Goal: Task Accomplishment & Management: Manage account settings

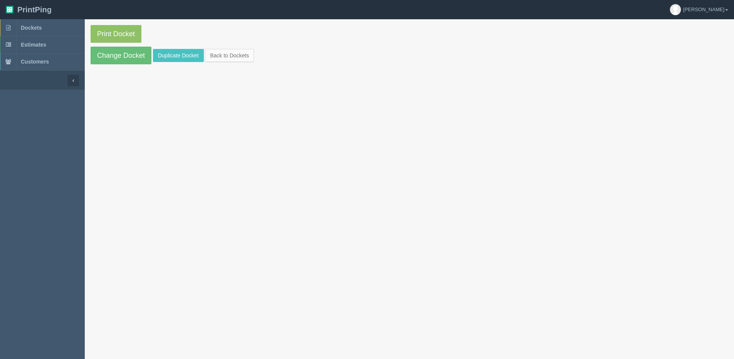
click at [236, 47] on section "Print Docket Change Docket Duplicate Docket Back to Dockets" at bounding box center [409, 44] width 649 height 51
click at [233, 53] on link "Back to Dockets" at bounding box center [229, 55] width 49 height 13
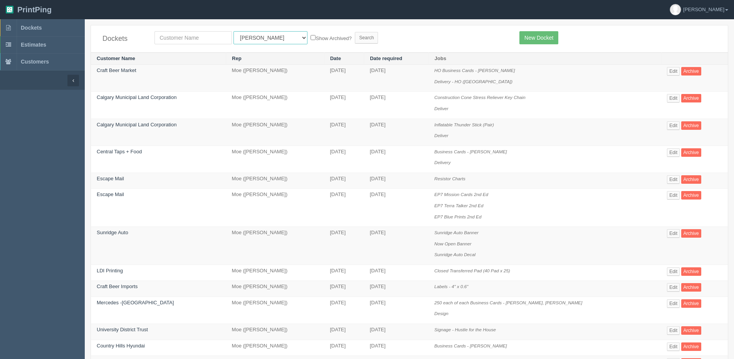
click at [245, 38] on select "All Users Ali Ali Test 1 Aly Amy Ankit Arif Brandon Dan France Greg Jim Mark Ma…" at bounding box center [270, 37] width 74 height 13
select select "1"
click at [233, 31] on select "All Users Ali Ali Test 1 Aly Amy Ankit Arif Brandon Dan France Greg Jim Mark Ma…" at bounding box center [270, 37] width 74 height 13
click at [311, 39] on label "Show Archived?" at bounding box center [331, 38] width 41 height 9
click at [311, 39] on input "Show Archived?" at bounding box center [313, 37] width 5 height 5
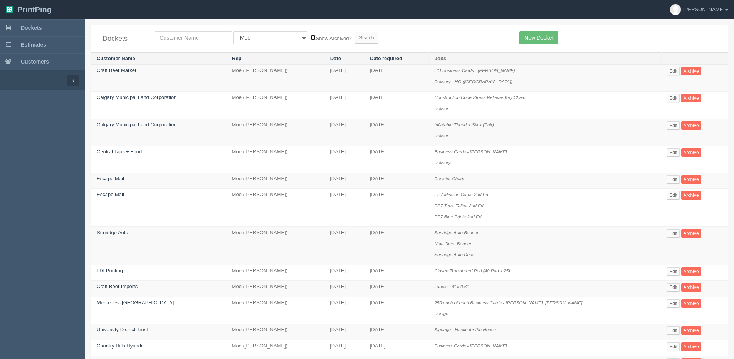
checkbox input "true"
click at [355, 40] on input "Search" at bounding box center [366, 38] width 23 height 12
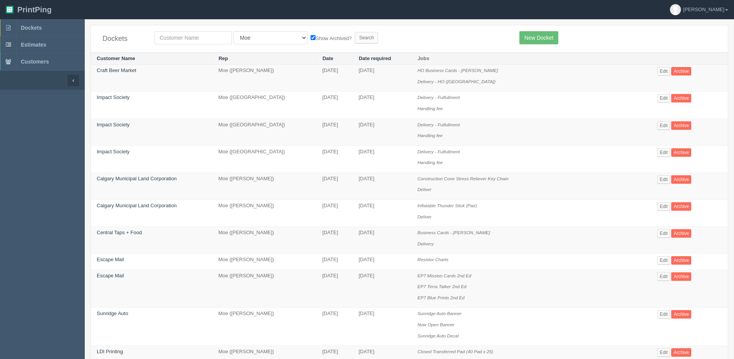
click at [191, 29] on div "Dockets All Users [PERSON_NAME] Test 1 [PERSON_NAME] [PERSON_NAME] [PERSON_NAME…" at bounding box center [409, 38] width 637 height 27
click at [181, 38] on input "text" at bounding box center [192, 37] width 77 height 13
type input "[PERSON_NAME] [GEOGRAPHIC_DATA]"
click at [355, 41] on input "Search" at bounding box center [366, 38] width 23 height 12
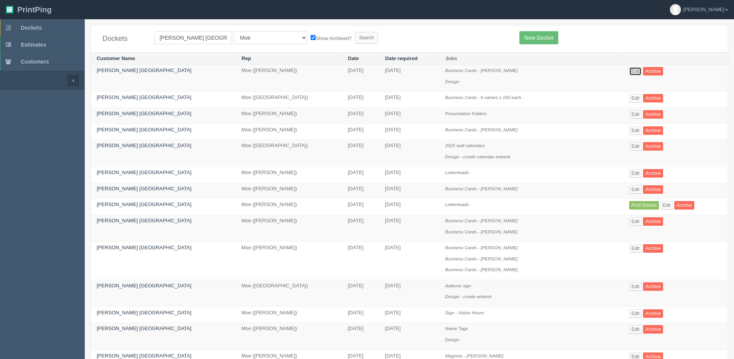
click at [629, 69] on link "Edit" at bounding box center [635, 71] width 13 height 8
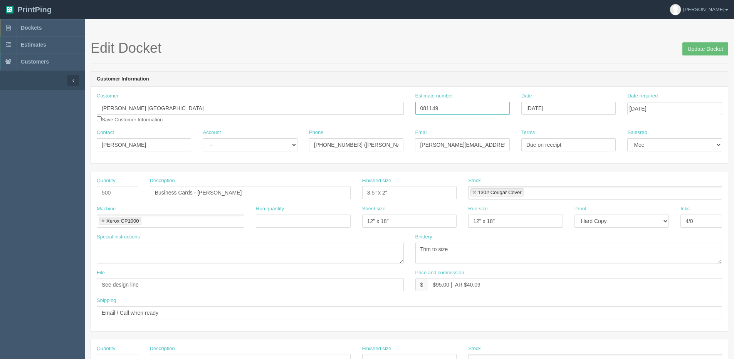
drag, startPoint x: 401, startPoint y: 110, endPoint x: 336, endPoint y: 108, distance: 64.7
click at [322, 109] on div "Customer Moore Equine Veterinary Centre Save Customer Information Estimate numb…" at bounding box center [409, 110] width 637 height 37
drag, startPoint x: 700, startPoint y: 47, endPoint x: 695, endPoint y: 47, distance: 4.2
click at [699, 47] on input "Update Docket" at bounding box center [705, 48] width 46 height 13
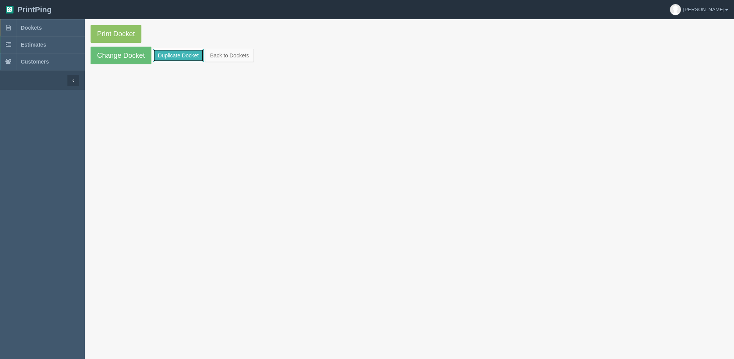
click at [177, 54] on link "Duplicate Docket" at bounding box center [178, 55] width 51 height 13
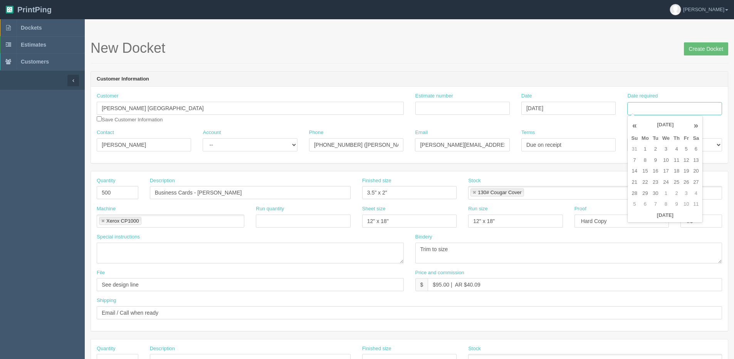
click at [676, 109] on input "Date required" at bounding box center [674, 108] width 94 height 13
click at [649, 220] on th "Today" at bounding box center [665, 215] width 72 height 11
click at [658, 159] on td "9" at bounding box center [656, 160] width 10 height 11
type input "September 9, 2025"
click at [454, 106] on input "Estimate number" at bounding box center [462, 108] width 94 height 13
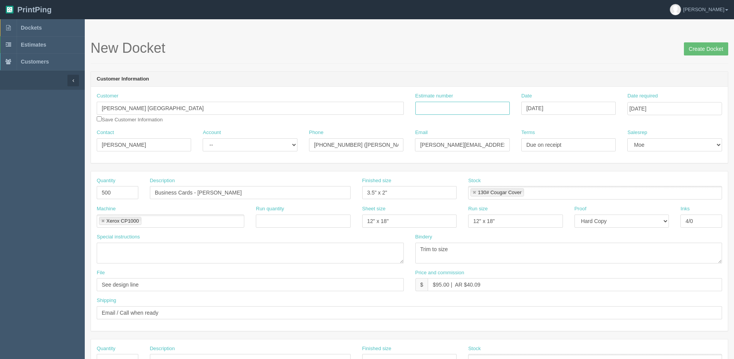
paste input "081149"
type input "081149"
drag, startPoint x: 152, startPoint y: 146, endPoint x: 14, endPoint y: 146, distance: 138.3
click at [14, 146] on section "Dockets Estimates Customers" at bounding box center [367, 359] width 734 height 680
type input "Megan Turner"
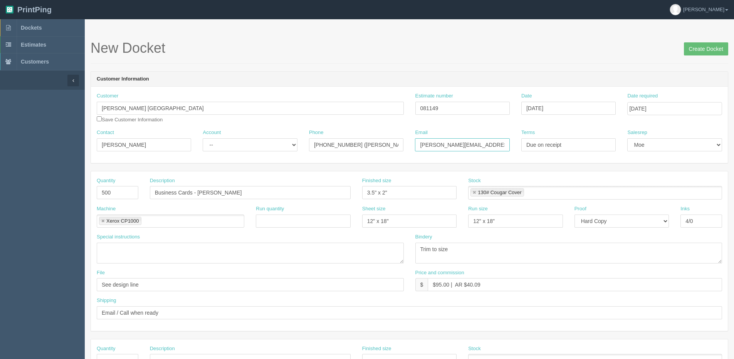
drag, startPoint x: 493, startPoint y: 146, endPoint x: 298, endPoint y: 142, distance: 194.6
click at [306, 143] on div "Contact Megan Turner Account -- Existing Client Allrush Client Rep Client Phone…" at bounding box center [409, 143] width 637 height 28
type input "megan.turner@mooreequine.ca"
drag, startPoint x: 199, startPoint y: 194, endPoint x: 237, endPoint y: 187, distance: 38.4
click at [235, 187] on input "Business Cards - Jodene Mills" at bounding box center [250, 192] width 201 height 13
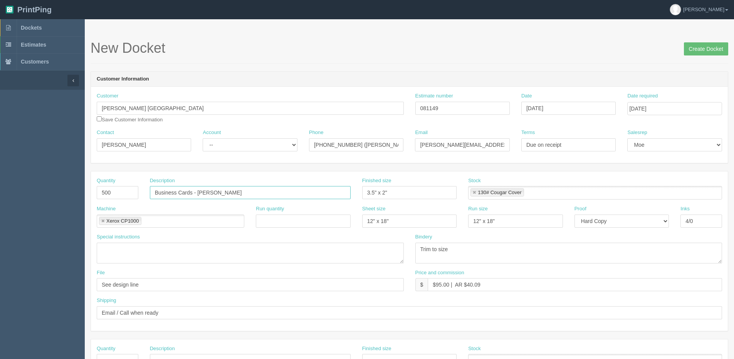
type input "Business Cards - Gillian Haanan"
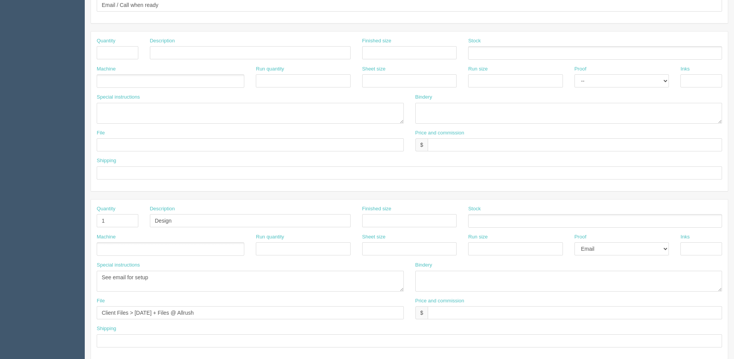
scroll to position [308, 0]
drag, startPoint x: 97, startPoint y: 219, endPoint x: 80, endPoint y: 218, distance: 17.4
click at [82, 219] on section "Dockets Estimates Customers" at bounding box center [367, 51] width 734 height 680
drag, startPoint x: 171, startPoint y: 217, endPoint x: 92, endPoint y: 217, distance: 79.0
click at [81, 217] on section "Dockets Estimates Customers" at bounding box center [367, 51] width 734 height 680
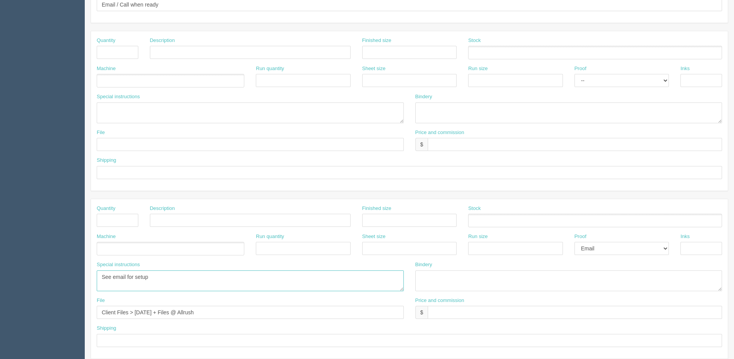
drag, startPoint x: 176, startPoint y: 282, endPoint x: -90, endPoint y: 282, distance: 265.8
click at [0, 282] on html "PrintPing Dan Edit account ( dan@allrush.ca ) Logout Dockets Estimates Customers" at bounding box center [367, 42] width 734 height 700
drag, startPoint x: 110, startPoint y: 316, endPoint x: -66, endPoint y: 316, distance: 176.1
click at [0, 316] on html "PrintPing Dan Edit account ( dan@allrush.ca ) Logout Dockets Estimates Customers" at bounding box center [367, 42] width 734 height 700
click at [608, 252] on select "-- Email Hard Copy" at bounding box center [621, 248] width 94 height 13
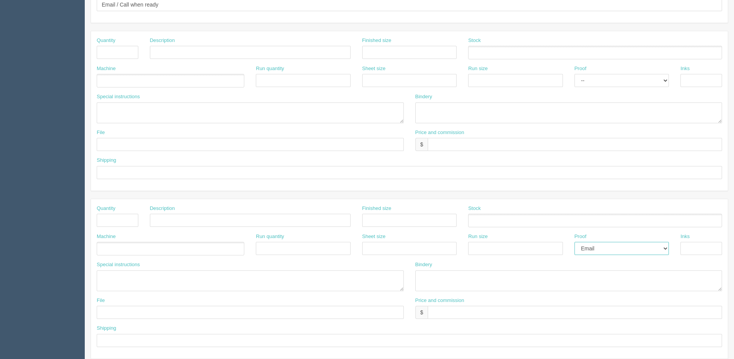
select select
click at [574, 242] on select "-- Email Hard Copy" at bounding box center [621, 248] width 94 height 13
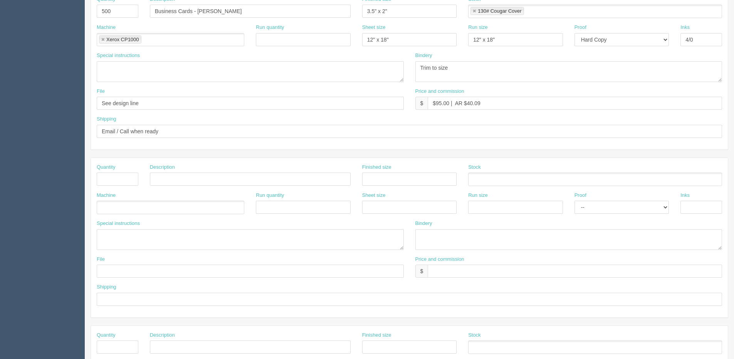
scroll to position [77, 0]
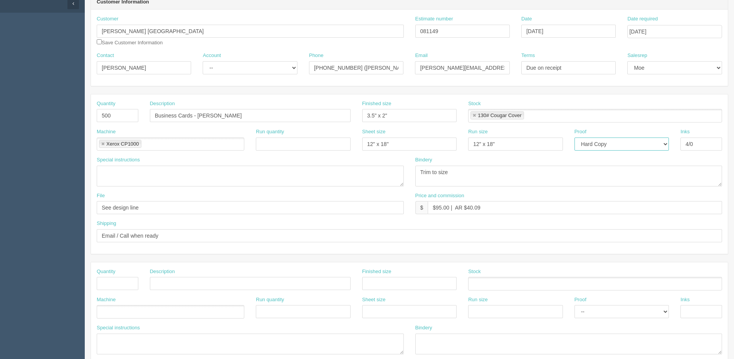
drag, startPoint x: 605, startPoint y: 143, endPoint x: 605, endPoint y: 147, distance: 3.9
click at [605, 144] on select "-- Email Hard Copy" at bounding box center [621, 144] width 94 height 13
select select "Email"
click at [574, 138] on select "-- Email Hard Copy" at bounding box center [621, 144] width 94 height 13
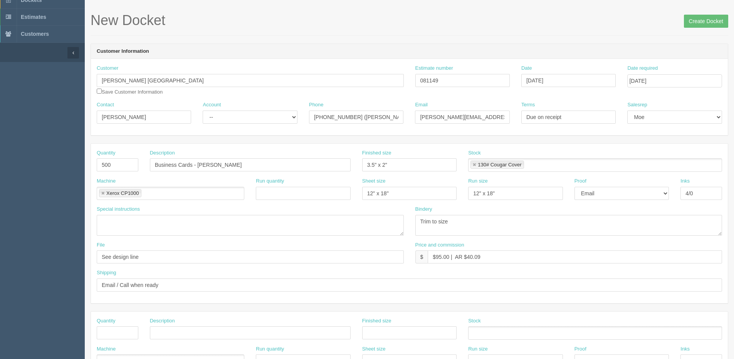
scroll to position [0, 0]
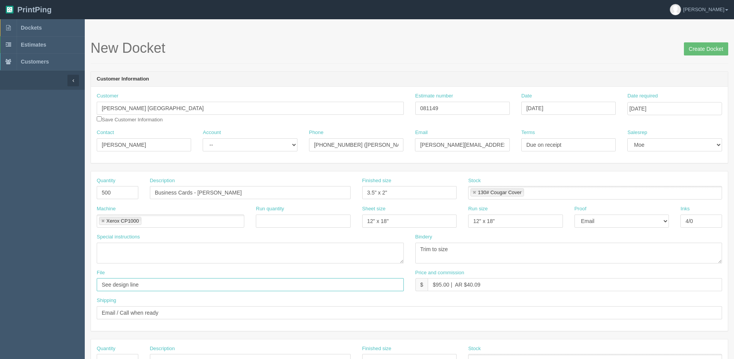
drag, startPoint x: 144, startPoint y: 283, endPoint x: -77, endPoint y: 283, distance: 221.1
click at [0, 283] on html "PrintPing Dan Edit account ( dan@allrush.ca ) Logout Dockets Estimates Customers" at bounding box center [367, 350] width 734 height 700
type input "Files @ Allrush"
click at [692, 49] on input "Create Docket" at bounding box center [706, 48] width 44 height 13
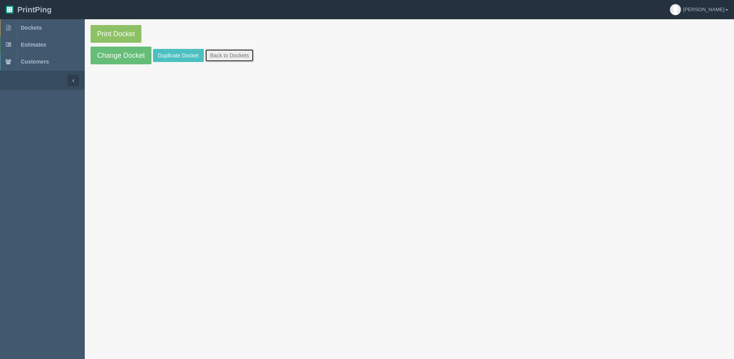
click at [214, 54] on link "Back to Dockets" at bounding box center [229, 55] width 49 height 13
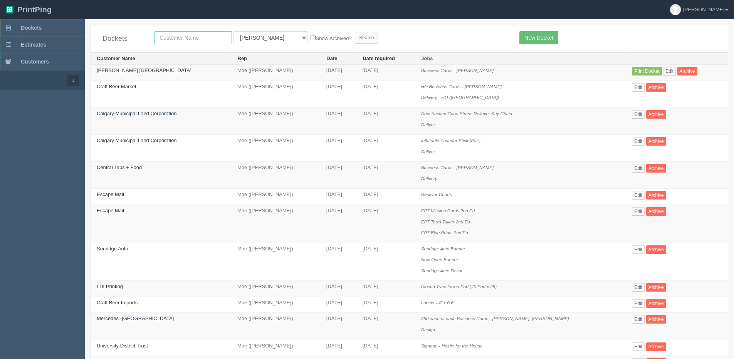
click at [183, 40] on input "text" at bounding box center [192, 37] width 77 height 13
type input "peak"
click at [355, 32] on input "Search" at bounding box center [366, 38] width 23 height 12
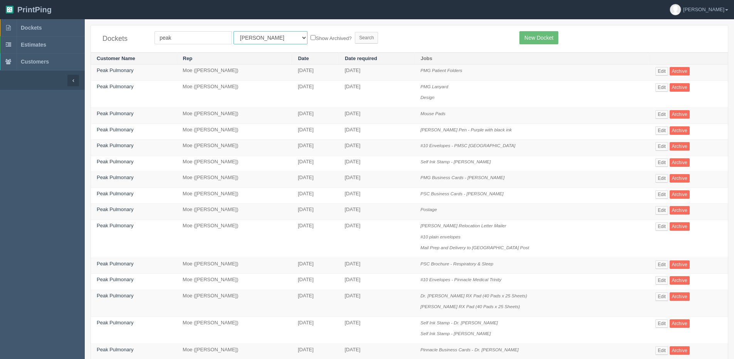
click at [247, 42] on select "All Users [PERSON_NAME] Test 1 [PERSON_NAME] [PERSON_NAME] [PERSON_NAME] France…" at bounding box center [270, 37] width 74 height 13
select select "1"
click at [233, 31] on select "All Users Ali Ali Test 1 Aly Amy Ankit Arif Brandon Dan France Greg Jim Mark Ma…" at bounding box center [270, 37] width 74 height 13
click at [311, 40] on label "Show Archived?" at bounding box center [331, 38] width 41 height 9
click at [311, 40] on input "Show Archived?" at bounding box center [313, 37] width 5 height 5
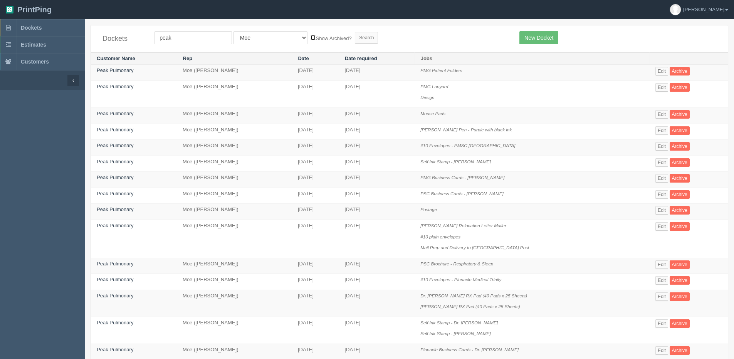
checkbox input "true"
click at [355, 39] on input "Search" at bounding box center [366, 38] width 23 height 12
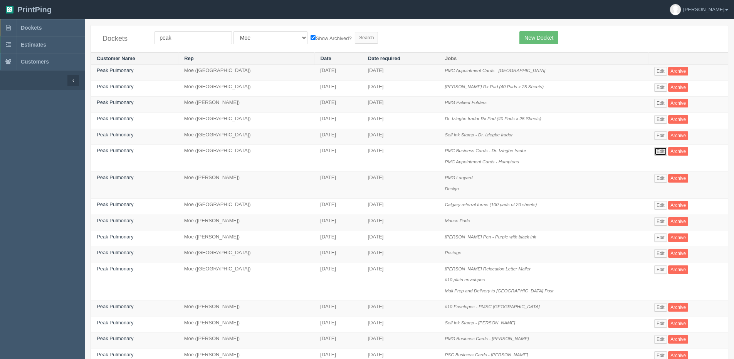
click at [656, 148] on link "Edit" at bounding box center [660, 151] width 13 height 8
click at [659, 70] on link "Edit" at bounding box center [660, 71] width 13 height 8
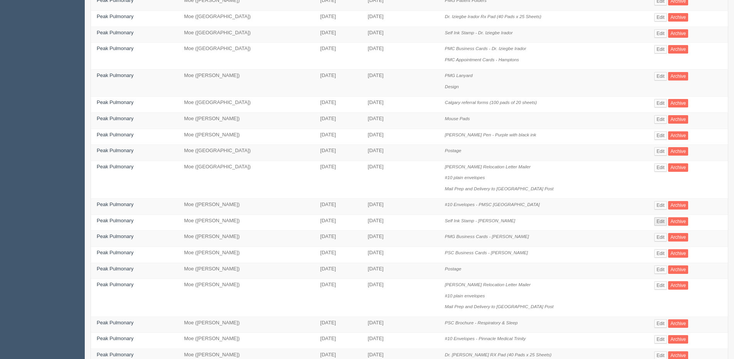
scroll to position [116, 0]
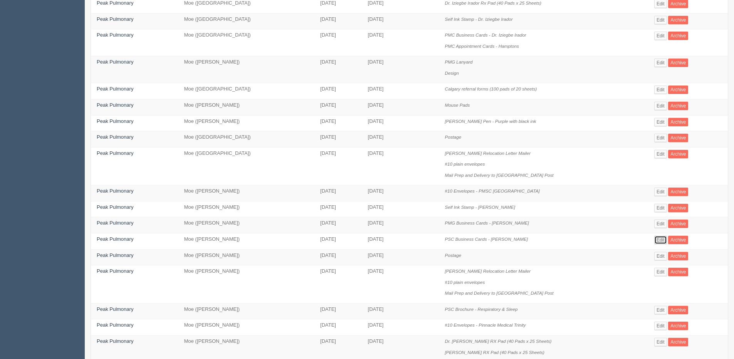
click at [658, 237] on link "Edit" at bounding box center [660, 240] width 13 height 8
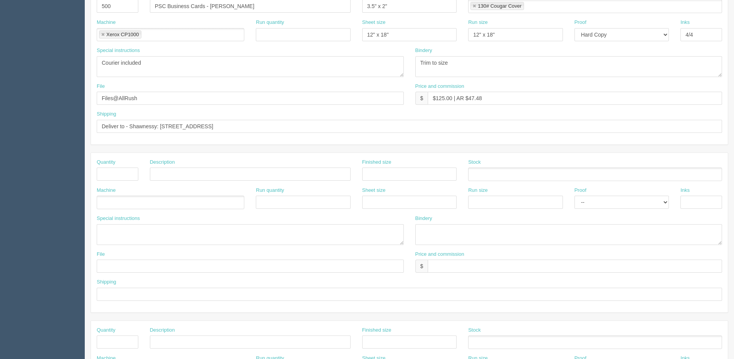
scroll to position [116, 0]
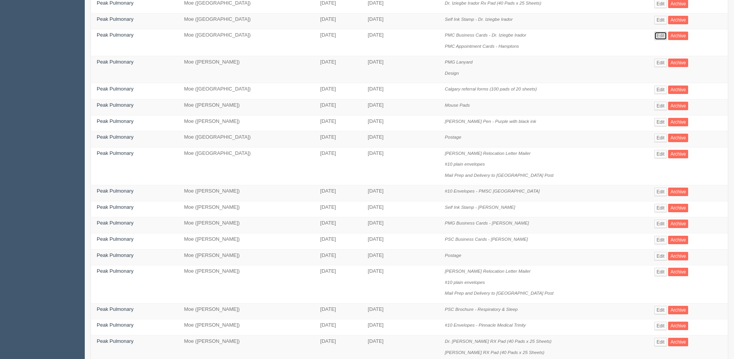
drag, startPoint x: 655, startPoint y: 35, endPoint x: 649, endPoint y: 35, distance: 6.2
click at [655, 35] on link "Edit" at bounding box center [660, 36] width 13 height 8
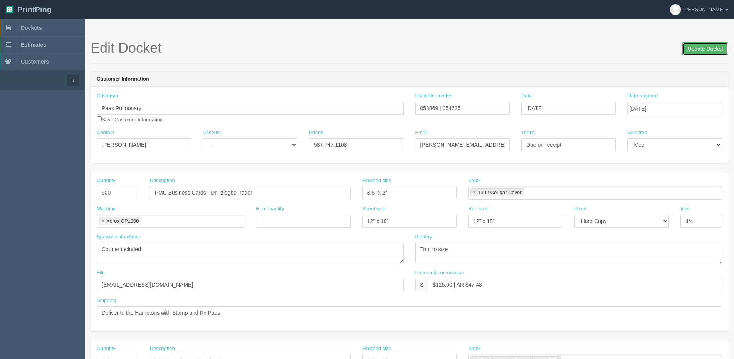
drag, startPoint x: 723, startPoint y: 46, endPoint x: 656, endPoint y: 40, distance: 66.9
click at [719, 46] on input "Update Docket" at bounding box center [705, 48] width 46 height 13
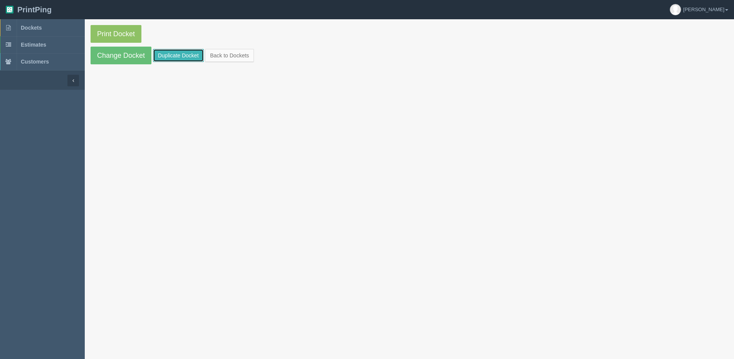
click at [186, 59] on link "Duplicate Docket" at bounding box center [178, 55] width 51 height 13
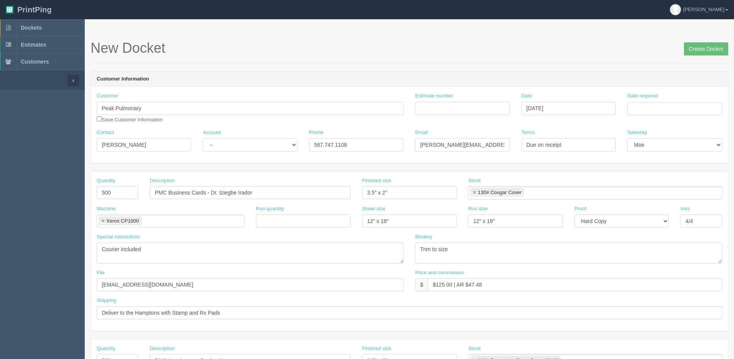
click at [667, 100] on div "Date required" at bounding box center [674, 103] width 94 height 23
click at [663, 107] on input "Date required" at bounding box center [674, 108] width 94 height 13
click at [649, 220] on th "Today" at bounding box center [665, 215] width 72 height 11
click at [658, 161] on td "9" at bounding box center [656, 160] width 10 height 11
type input "September 9, 2025"
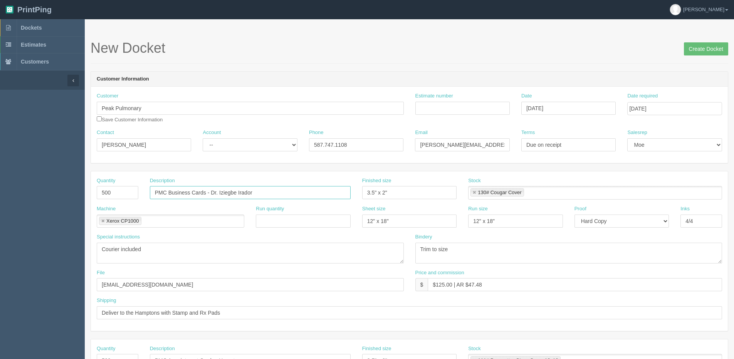
drag, startPoint x: 212, startPoint y: 193, endPoint x: 260, endPoint y: 192, distance: 47.4
click at [260, 192] on input "PMC Business Cards - Dr. Iziegbe Irador" at bounding box center [250, 192] width 201 height 13
paste input "Helen Dion, MD"
type input "PMC Business Cards - Dr. Helen Dion"
click at [707, 52] on input "Create Docket" at bounding box center [706, 48] width 44 height 13
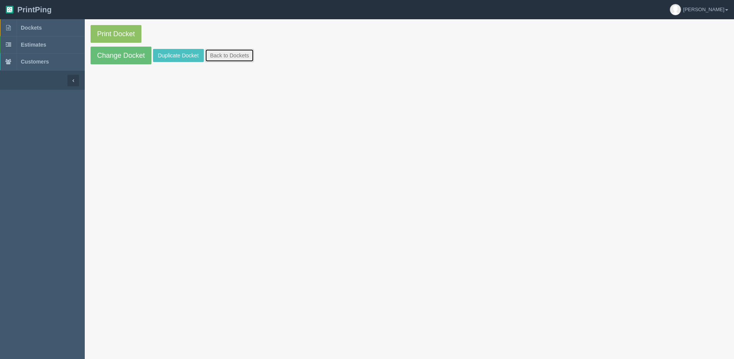
click at [225, 57] on link "Back to Dockets" at bounding box center [229, 55] width 49 height 13
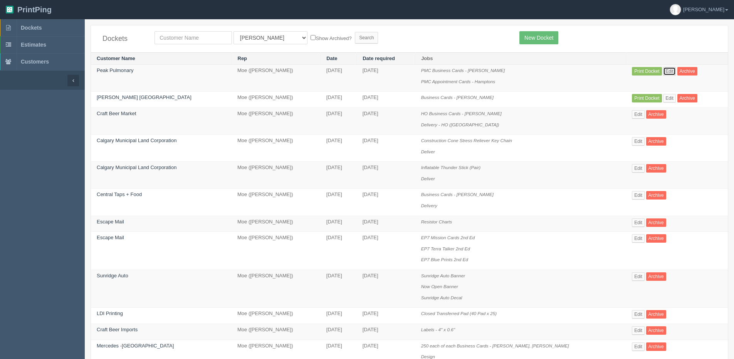
drag, startPoint x: 665, startPoint y: 72, endPoint x: 626, endPoint y: 72, distance: 38.5
click at [664, 72] on link "Edit" at bounding box center [669, 71] width 13 height 8
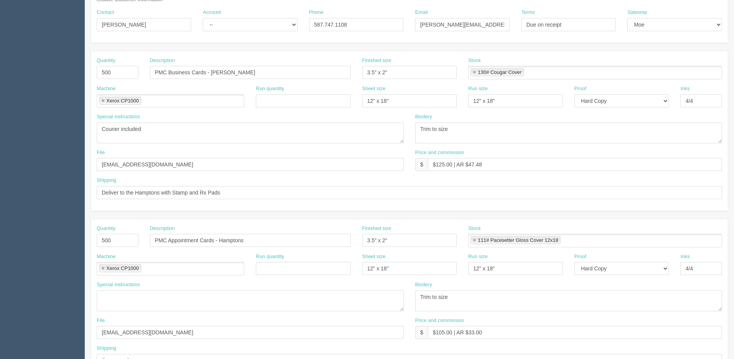
scroll to position [154, 0]
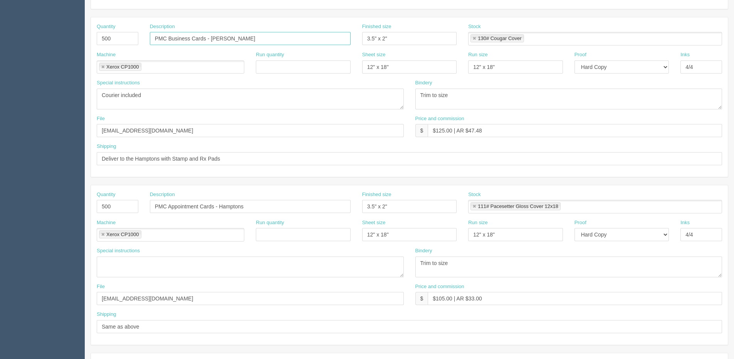
click at [266, 39] on input "PMC Business Cards - [PERSON_NAME]" at bounding box center [250, 38] width 201 height 13
click at [205, 268] on textarea at bounding box center [250, 267] width 307 height 21
paste textarea "Dr. Bilal Ahmed"
type textarea "Dr. Bilal Ahmed"
drag, startPoint x: 253, startPoint y: 38, endPoint x: -21, endPoint y: 45, distance: 274.0
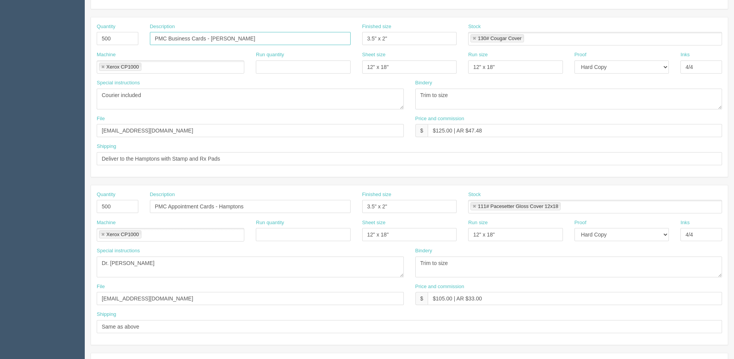
click at [0, 45] on html "PrintPing Dan Edit account ( dan@allrush.ca ) Logout Dockets Estimates Customers" at bounding box center [367, 196] width 734 height 700
drag, startPoint x: 249, startPoint y: 212, endPoint x: 79, endPoint y: 217, distance: 169.9
click at [79, 217] on section "Dockets Estimates Customers" at bounding box center [367, 205] width 734 height 680
paste input "Business Cards - Dr. Helen Dion"
type input "PMC Business Cards - [PERSON_NAME]"
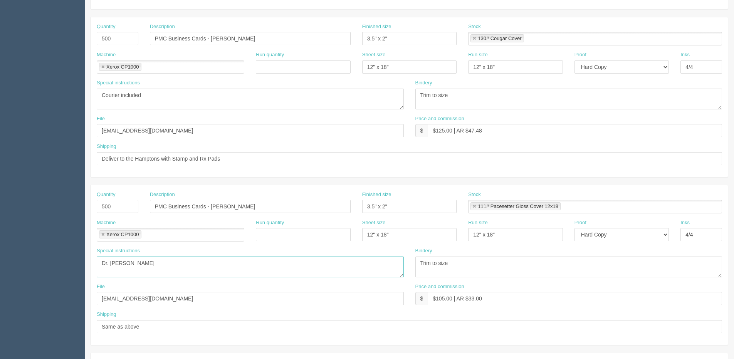
drag, startPoint x: 144, startPoint y: 265, endPoint x: -5, endPoint y: 268, distance: 149.1
click at [0, 268] on html "PrintPing Dan Edit account ( dan@allrush.ca ) Logout Dockets Estimates Customers" at bounding box center [367, 196] width 734 height 700
click at [238, 222] on div "Machine Xerox CP1000 Xerox CP1000" at bounding box center [171, 230] width 148 height 22
drag, startPoint x: 211, startPoint y: 206, endPoint x: 310, endPoint y: 206, distance: 99.4
click at [310, 206] on input "PMC Business Cards - [PERSON_NAME]" at bounding box center [250, 206] width 201 height 13
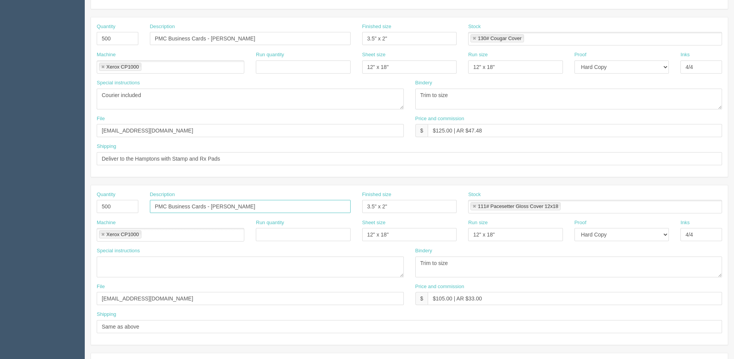
paste input "Bilal Ahmed"
type input "PMC Business Cards - Dr. [PERSON_NAME]"
click at [476, 207] on link at bounding box center [474, 206] width 5 height 5
type input "PMC Business Cards - Dr. [PERSON_NAME]"
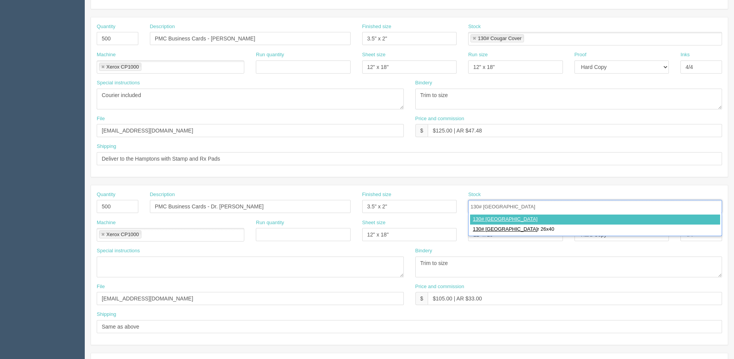
type input "130# Cougar Cover"
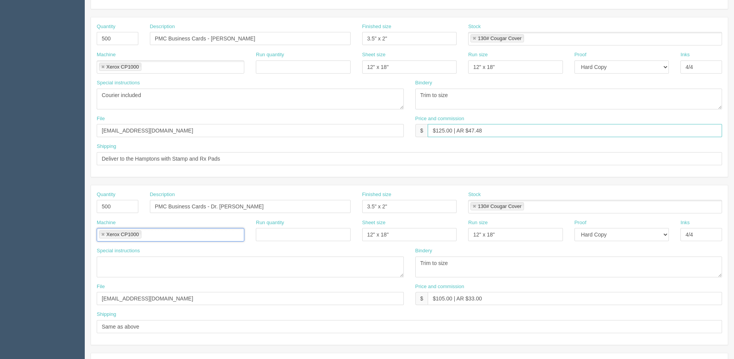
drag, startPoint x: 487, startPoint y: 133, endPoint x: 223, endPoint y: 153, distance: 264.3
click at [223, 153] on div "Quantity 500 Description PMC Business Cards - Dr. Helen Dion Finished size 3.5"…" at bounding box center [409, 96] width 637 height 159
drag, startPoint x: 488, startPoint y: 300, endPoint x: 246, endPoint y: 330, distance: 244.1
click at [246, 330] on div "Quantity 500 Description PMC Business Cards - Dr. Bilal Ahmed Finished size 3.5…" at bounding box center [409, 264] width 637 height 159
paste input "25.00 | AR $47.48"
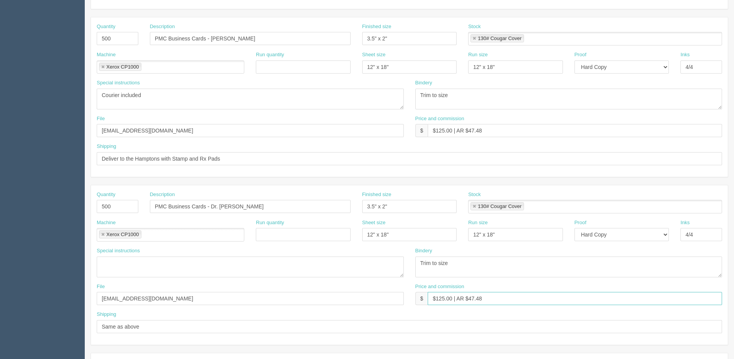
scroll to position [193, 0]
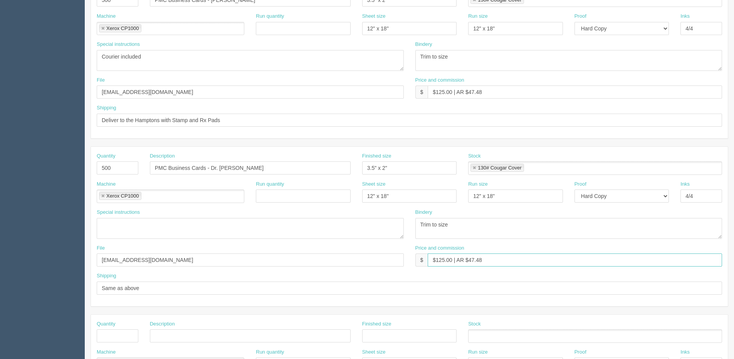
type input "$125.00 | AR $47.48"
drag, startPoint x: 125, startPoint y: 121, endPoint x: 370, endPoint y: 121, distance: 245.0
click at [370, 121] on input "Deliver to the Hamptons with Stamp and Rx Pads" at bounding box center [409, 120] width 625 height 13
paste input "Pinnacle Medical - Trinity 909 Na’a Drive SW Calgary, Alberta T3H 4E7"
click at [125, 121] on input "Deliver toPinnacle Medical - Trinity 909 Na’a Drive SW Calgary, Alberta T3H 4E7" at bounding box center [409, 120] width 625 height 13
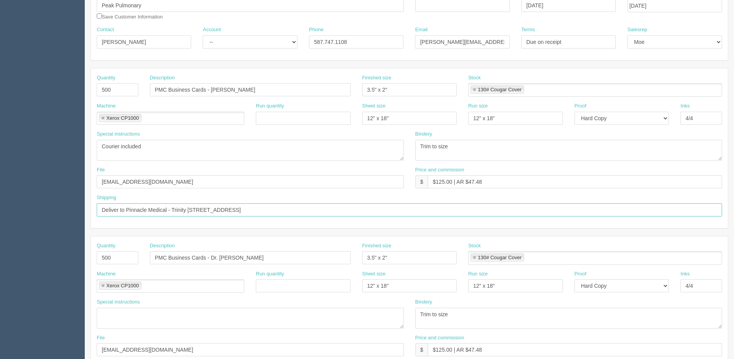
scroll to position [0, 0]
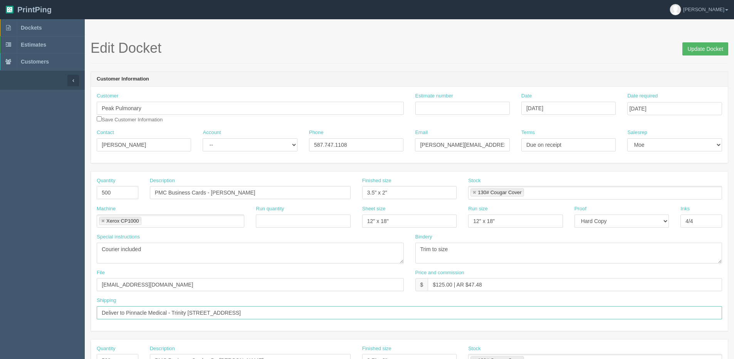
type input "Deliver to Pinnacle Medical - Trinity 909 Na’a Drive SW Calgary, Alberta T3H 4E7"
click at [702, 48] on input "Update Docket" at bounding box center [705, 48] width 46 height 13
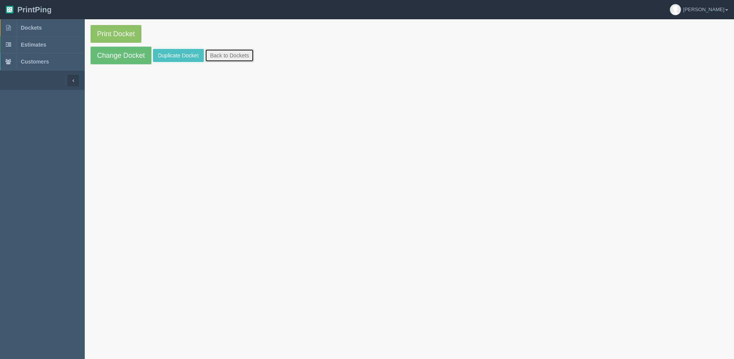
click at [229, 57] on link "Back to Dockets" at bounding box center [229, 55] width 49 height 13
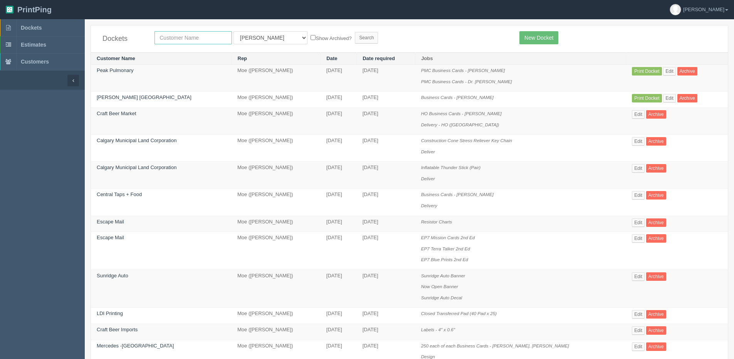
click at [176, 39] on input "text" at bounding box center [192, 37] width 77 height 13
type input "peak"
click at [355, 32] on input "Search" at bounding box center [366, 38] width 23 height 12
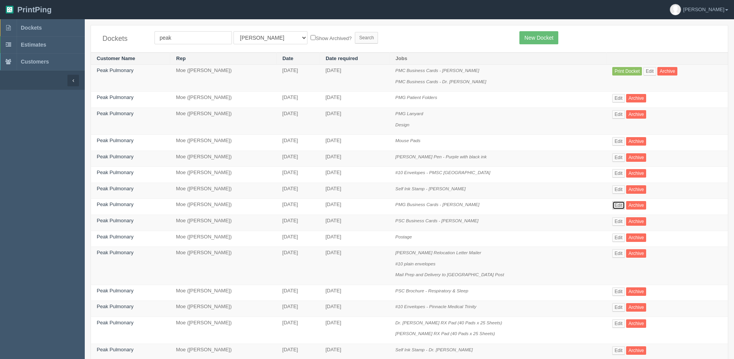
click at [624, 203] on link "Edit" at bounding box center [618, 205] width 13 height 8
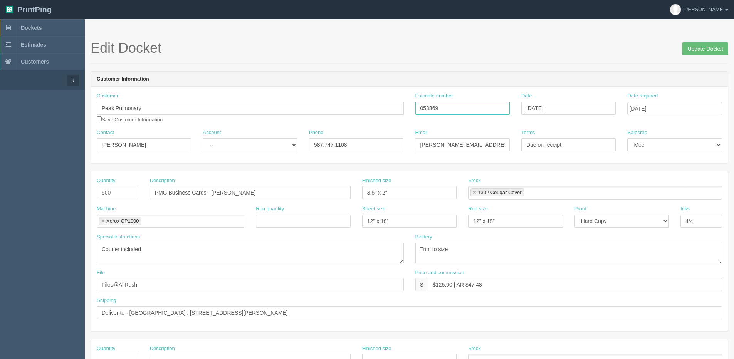
drag, startPoint x: 448, startPoint y: 109, endPoint x: 356, endPoint y: 109, distance: 91.7
click at [356, 109] on div "Customer Peak Pulmonary Save Customer Information Estimate number 053869 Date […" at bounding box center [409, 110] width 637 height 37
drag, startPoint x: 703, startPoint y: 49, endPoint x: 632, endPoint y: 50, distance: 71.7
click at [702, 49] on input "Update Docket" at bounding box center [705, 48] width 46 height 13
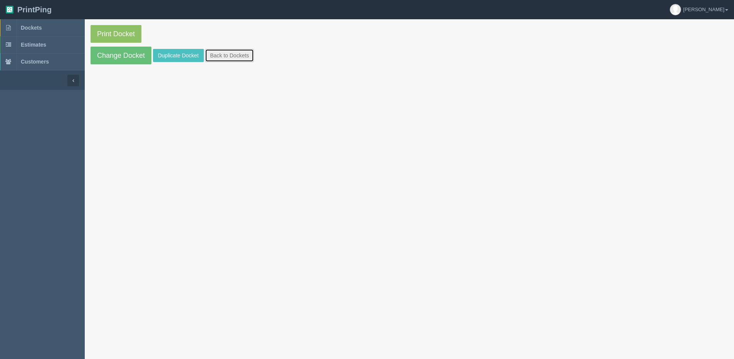
click at [238, 55] on link "Back to Dockets" at bounding box center [229, 55] width 49 height 13
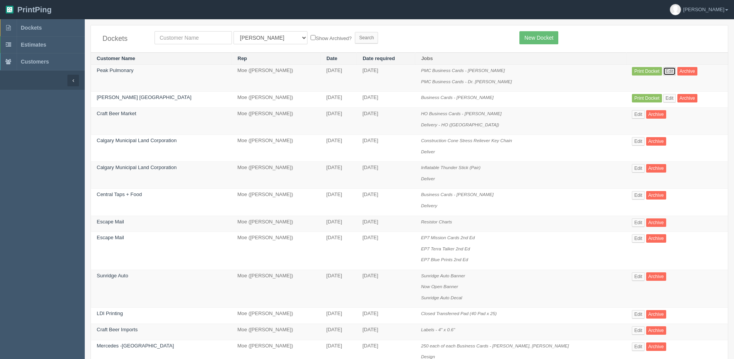
click at [664, 69] on link "Edit" at bounding box center [669, 71] width 13 height 8
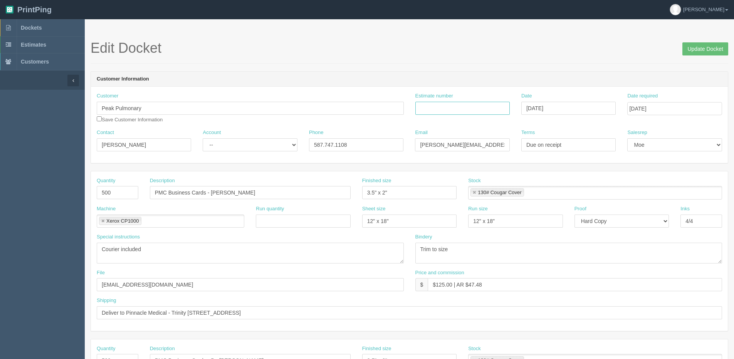
click at [460, 110] on input "Estimate number" at bounding box center [462, 108] width 94 height 13
paste input "053869"
type input "053869"
type input "[DATE]"
click at [698, 47] on input "Update Docket" at bounding box center [705, 48] width 46 height 13
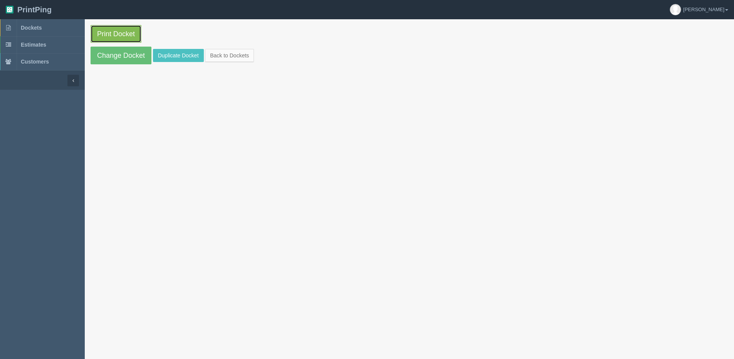
click at [119, 31] on link "Print Docket" at bounding box center [116, 34] width 51 height 18
drag, startPoint x: 221, startPoint y: 54, endPoint x: 208, endPoint y: 54, distance: 13.5
click at [221, 54] on link "Back to Dockets" at bounding box center [229, 55] width 49 height 13
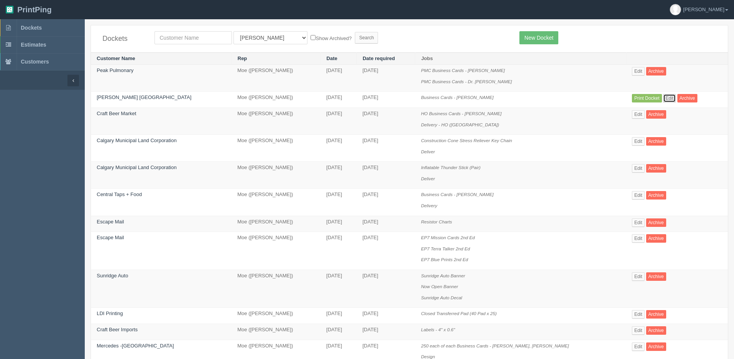
click at [665, 97] on link "Edit" at bounding box center [669, 98] width 13 height 8
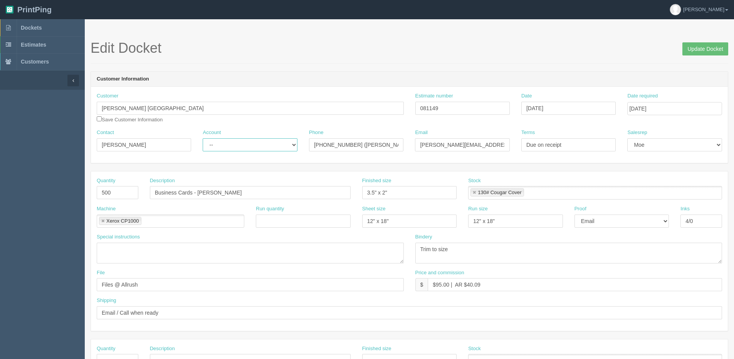
drag, startPoint x: 242, startPoint y: 143, endPoint x: 242, endPoint y: 151, distance: 8.5
click at [242, 143] on select "-- Existing Client Allrush Client Rep Client" at bounding box center [250, 144] width 94 height 13
select select "Allrush Client"
click at [203, 138] on select "-- Existing Client Allrush Client Rep Client" at bounding box center [250, 144] width 94 height 13
click at [712, 48] on input "Update Docket" at bounding box center [705, 48] width 46 height 13
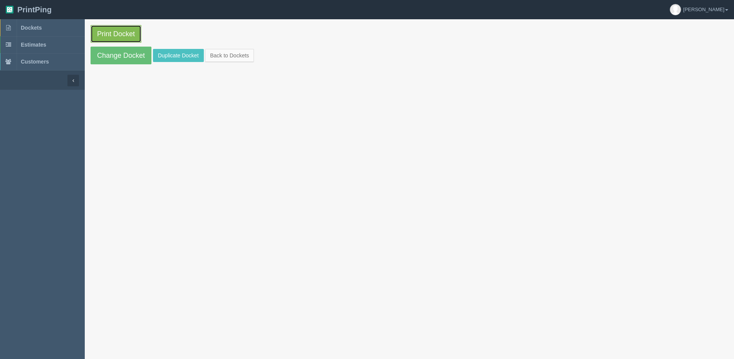
click at [105, 30] on link "Print Docket" at bounding box center [116, 34] width 51 height 18
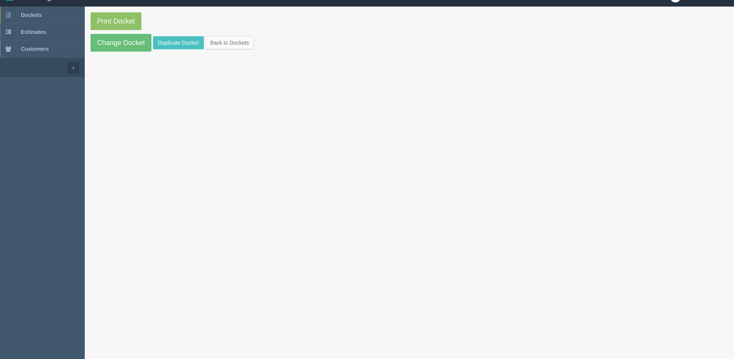
scroll to position [19, 0]
